Goal: Understand process/instructions: Learn how to perform a task or action

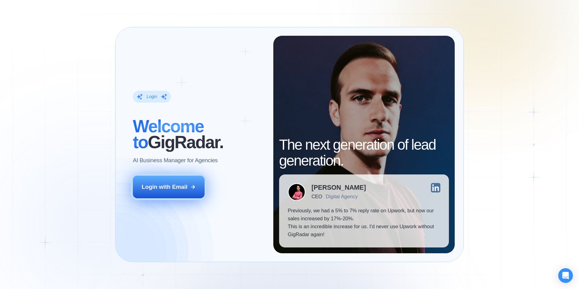
click at [186, 195] on button "Login with Email" at bounding box center [169, 187] width 72 height 22
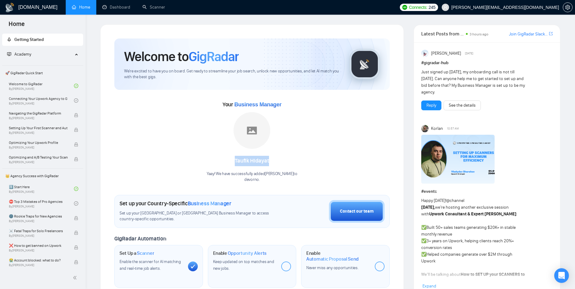
drag, startPoint x: 279, startPoint y: 162, endPoint x: 213, endPoint y: 166, distance: 66.1
click at [213, 166] on div "Taufik Hidayat" at bounding box center [251, 161] width 91 height 10
click at [359, 135] on div "Your Business Manager Taufik Hidayat Yaay! We have successfully added Taufik Hi…" at bounding box center [251, 141] width 275 height 83
click at [255, 160] on div "Taufik Hidayat" at bounding box center [251, 161] width 91 height 10
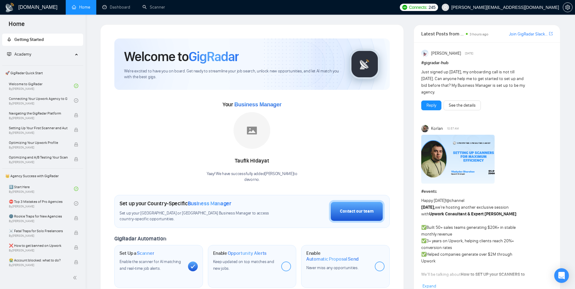
drag, startPoint x: 255, startPoint y: 160, endPoint x: 215, endPoint y: 157, distance: 39.5
click at [215, 157] on div "Taufik Hidayat" at bounding box center [251, 161] width 91 height 10
drag, startPoint x: 214, startPoint y: 157, endPoint x: 276, endPoint y: 163, distance: 61.7
click at [276, 163] on div "Taufik Hidayat" at bounding box center [251, 161] width 91 height 10
click at [427, 150] on img at bounding box center [457, 159] width 73 height 49
